Goal: Task Accomplishment & Management: Manage account settings

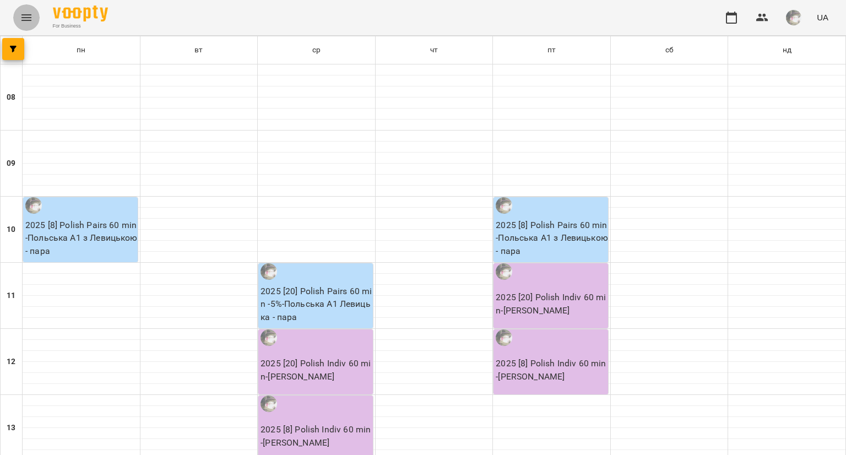
click at [28, 15] on icon "Menu" at bounding box center [26, 17] width 10 height 7
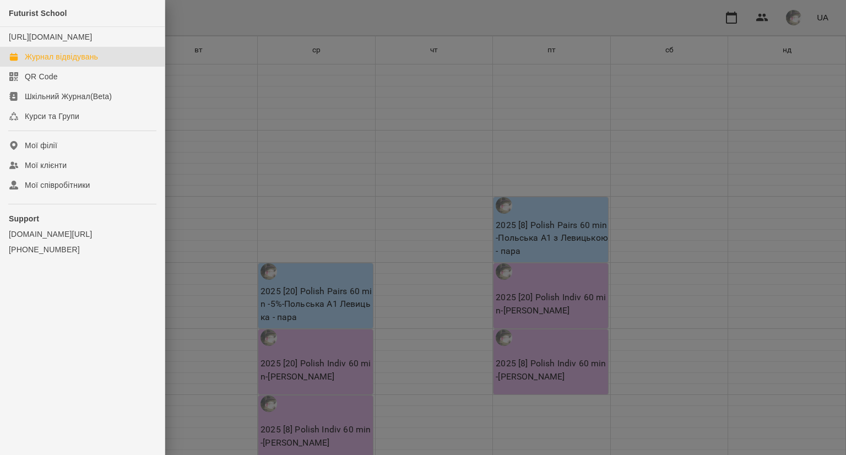
click at [51, 62] on div "Журнал відвідувань" at bounding box center [61, 56] width 73 height 11
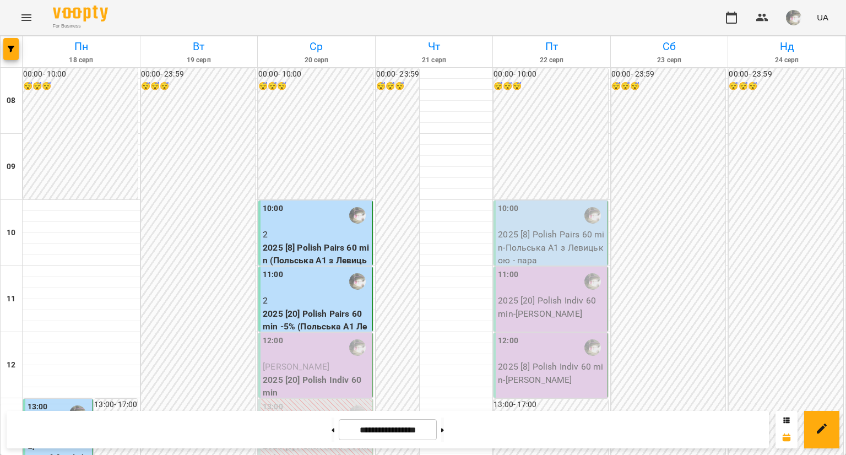
scroll to position [163, 0]
click at [283, 269] on div "11:00" at bounding box center [316, 281] width 107 height 25
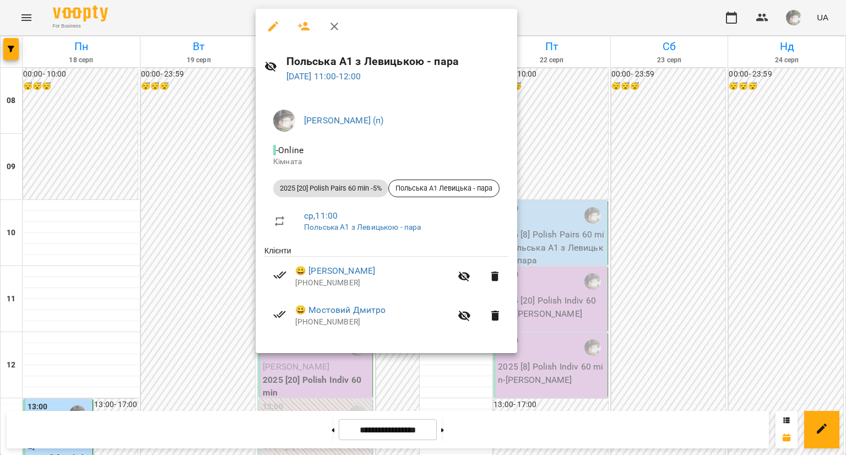
click at [214, 143] on div at bounding box center [423, 227] width 846 height 455
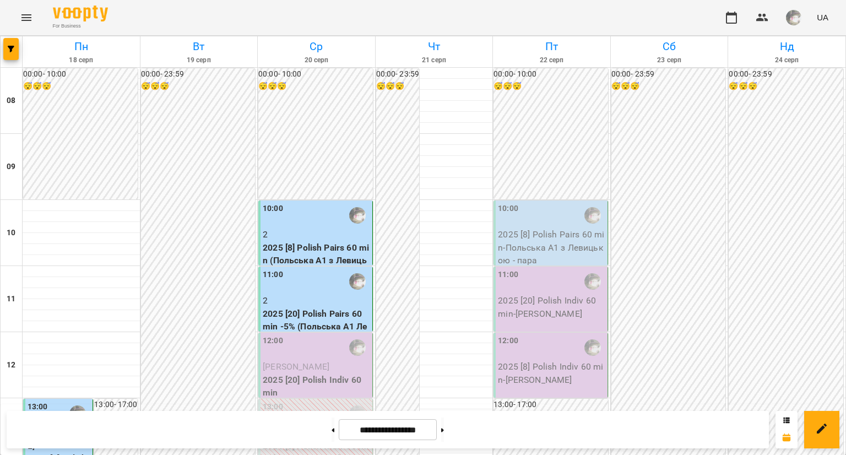
scroll to position [0, 0]
